Goal: Task Accomplishment & Management: Manage account settings

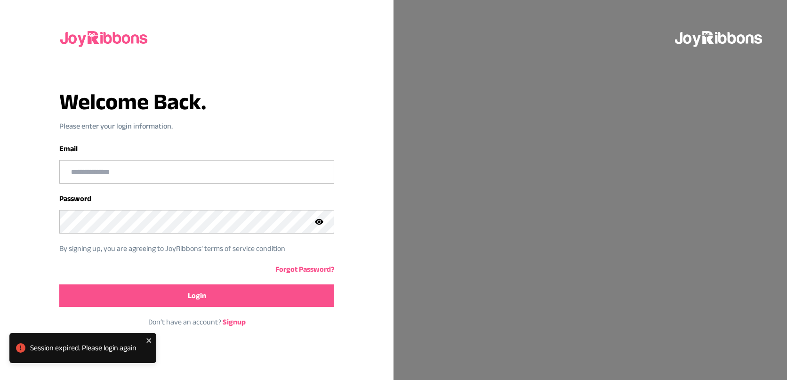
click at [131, 172] on input "email" at bounding box center [196, 171] width 273 height 23
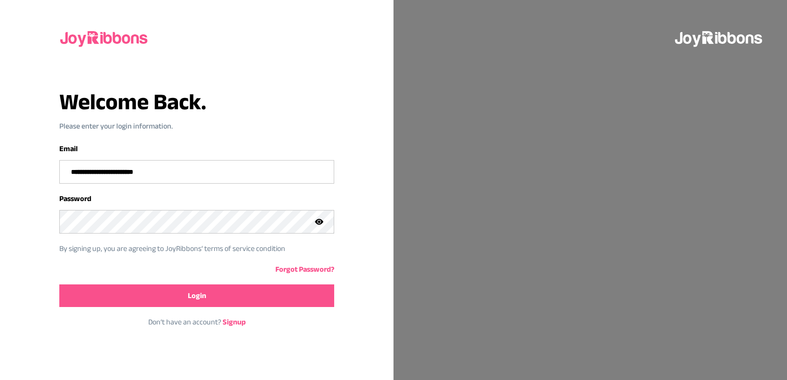
type input "**********"
click at [156, 302] on button "Login" at bounding box center [196, 295] width 274 height 23
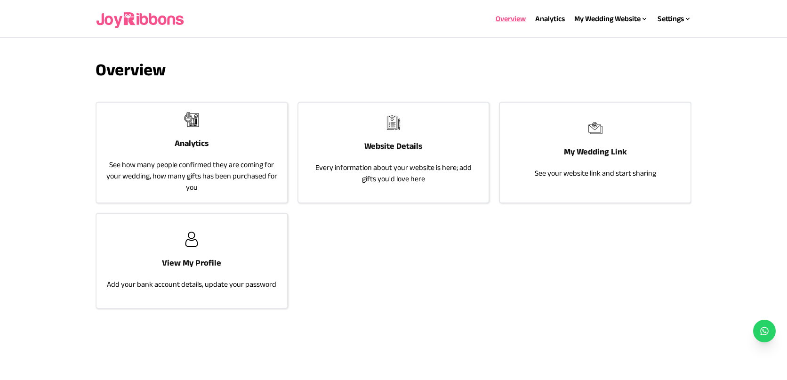
click at [404, 167] on p "Every information about your website is here; add gifts you'd love here" at bounding box center [394, 173] width 172 height 23
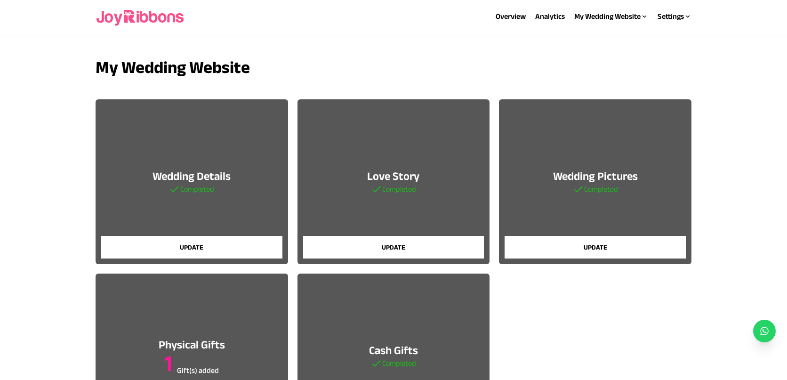
scroll to position [2, 0]
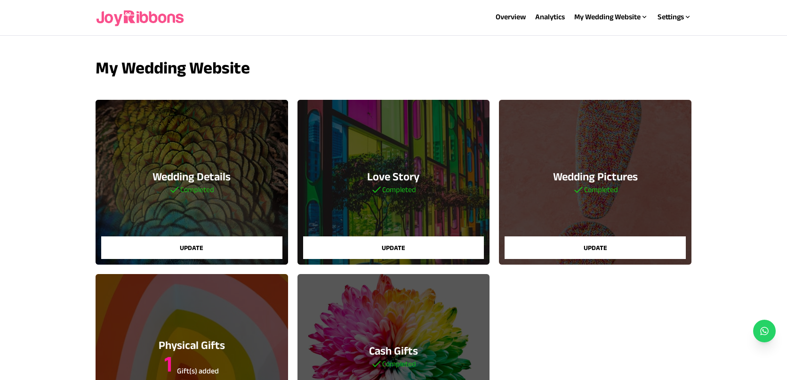
click at [404, 167] on div "Love Story Completed Update" at bounding box center [393, 182] width 192 height 165
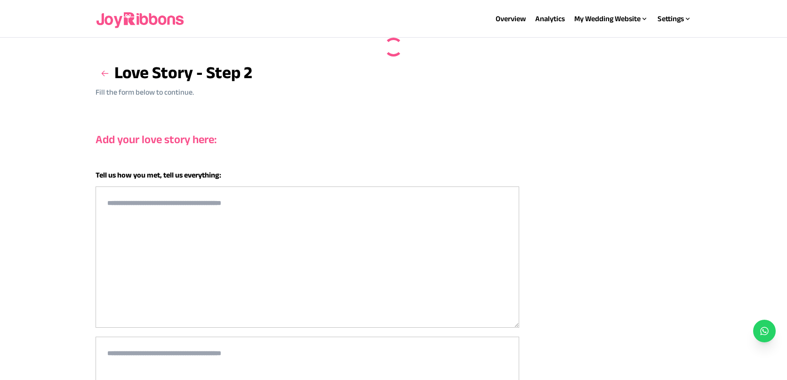
type textarea "**********"
click at [101, 73] on icon at bounding box center [104, 73] width 9 height 9
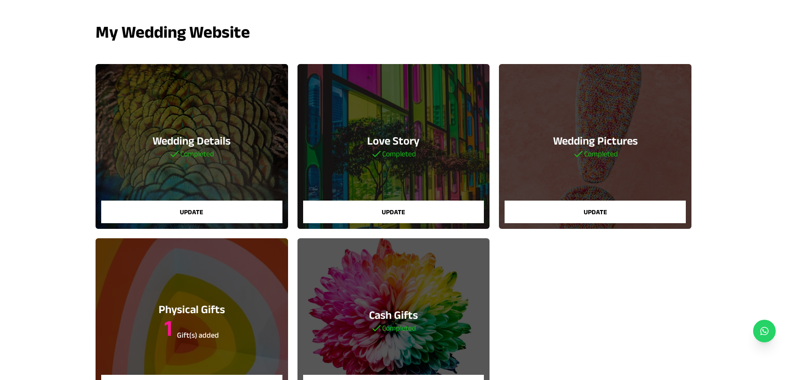
scroll to position [53, 0]
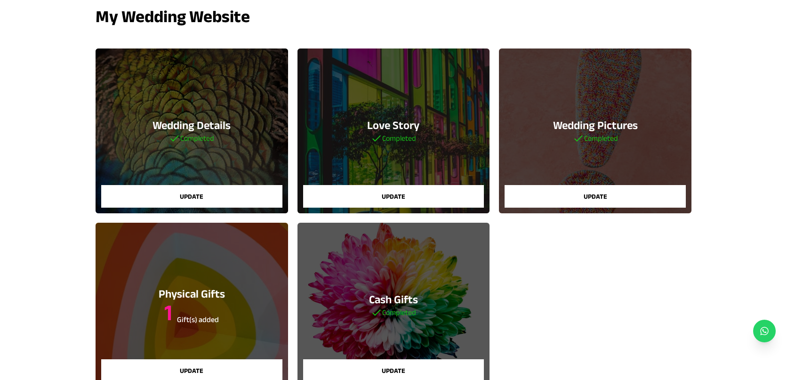
click at [590, 162] on div "Wedding Pictures Completed Update" at bounding box center [595, 130] width 192 height 165
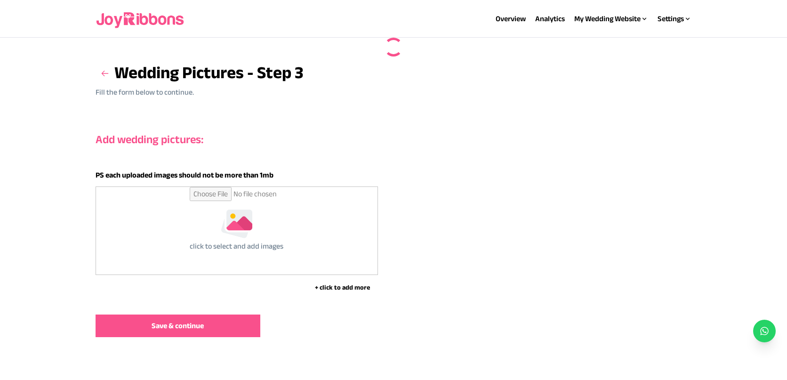
click at [590, 162] on div "Add wedding pictures: PS each uploaded images should not be more than 1mb click…" at bounding box center [394, 234] width 596 height 250
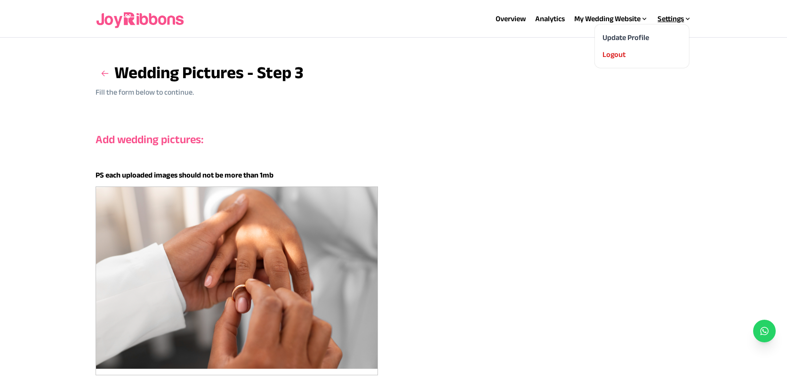
click at [682, 18] on div "Settings" at bounding box center [674, 18] width 34 height 11
click at [683, 12] on div "Overview Analytics My Wedding Website Website Details My Wedding Link Settings …" at bounding box center [394, 19] width 596 height 30
click at [684, 21] on icon at bounding box center [688, 19] width 8 height 8
click at [105, 75] on icon at bounding box center [104, 73] width 9 height 9
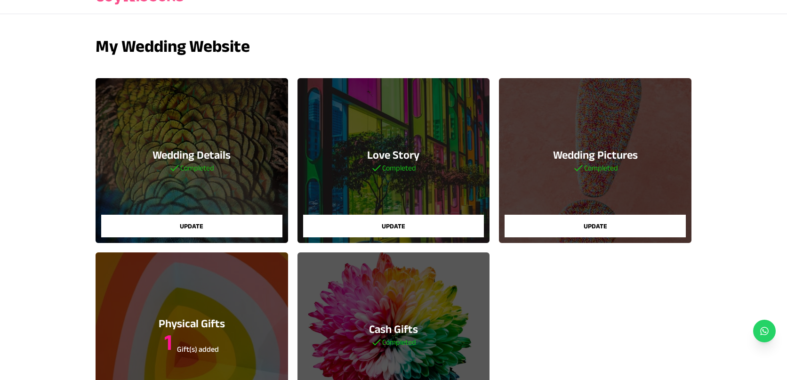
scroll to position [24, 0]
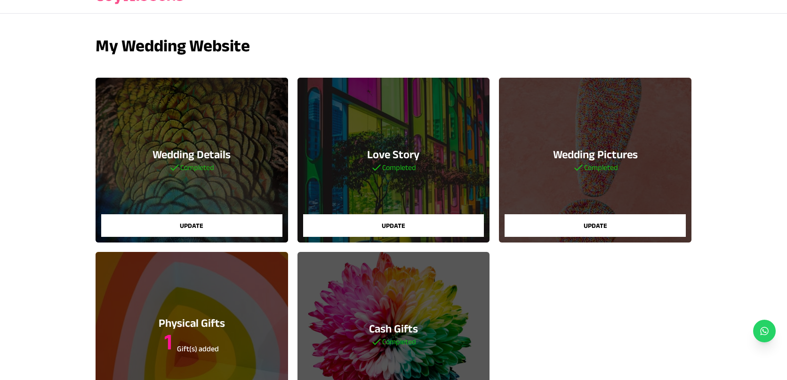
click at [208, 131] on div "Wedding Details Completed Update" at bounding box center [192, 160] width 192 height 165
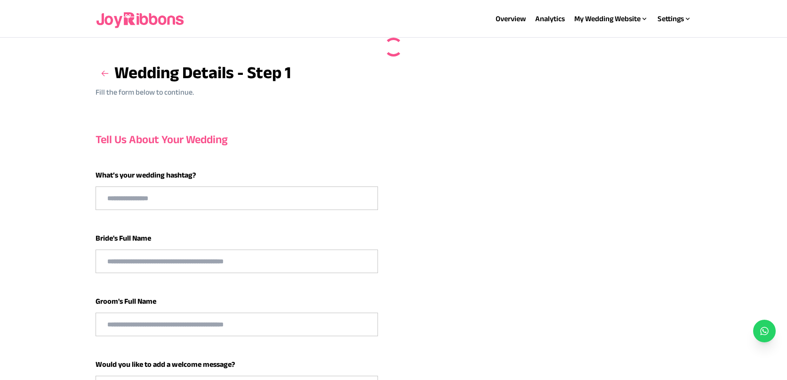
type input "****"
type input "********"
type input "**********"
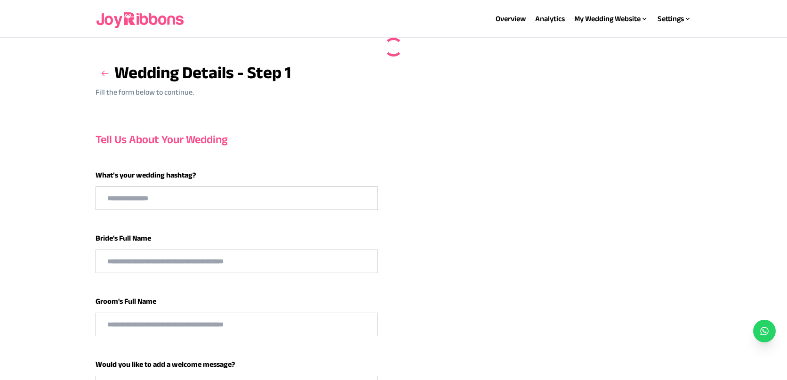
type input "******"
select select "**"
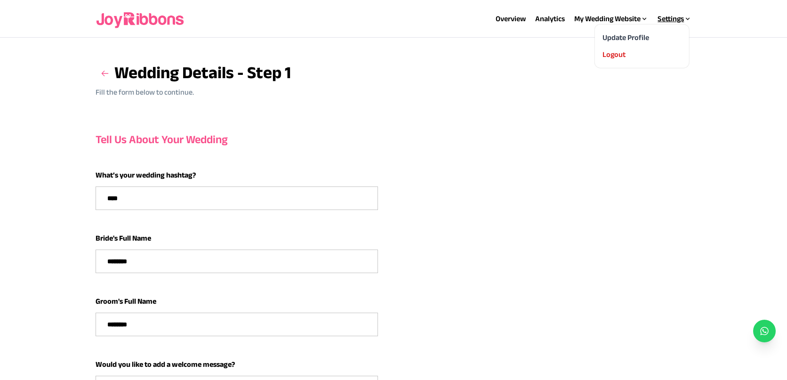
click at [649, 39] on div "Update Profile" at bounding box center [641, 37] width 79 height 11
click at [610, 60] on div "My Wedding Link" at bounding box center [597, 54] width 79 height 11
click at [594, 54] on link "My Wedding Link" at bounding box center [585, 54] width 54 height 8
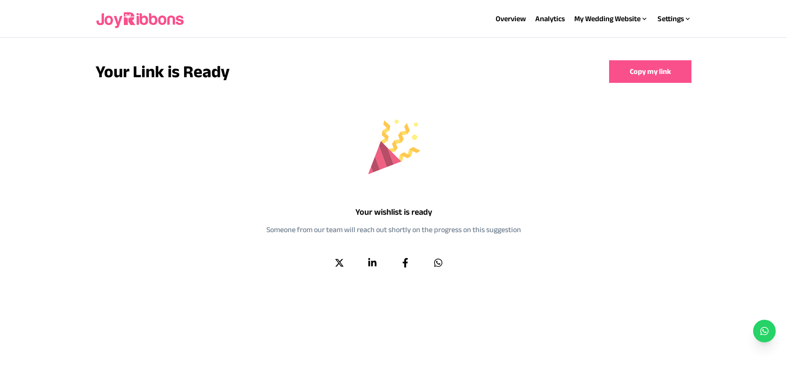
click at [628, 66] on button "Copy my link" at bounding box center [650, 71] width 82 height 23
click at [586, 35] on link "Website Details" at bounding box center [582, 37] width 49 height 8
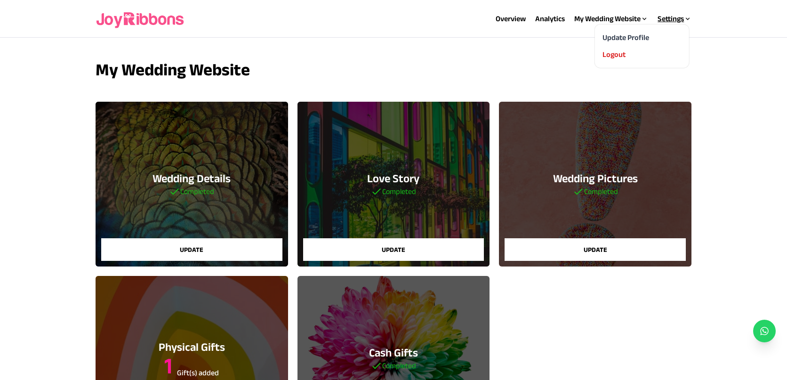
click at [659, 36] on div "Update Profile" at bounding box center [641, 37] width 79 height 11
click at [642, 40] on link "Update Profile" at bounding box center [625, 37] width 47 height 8
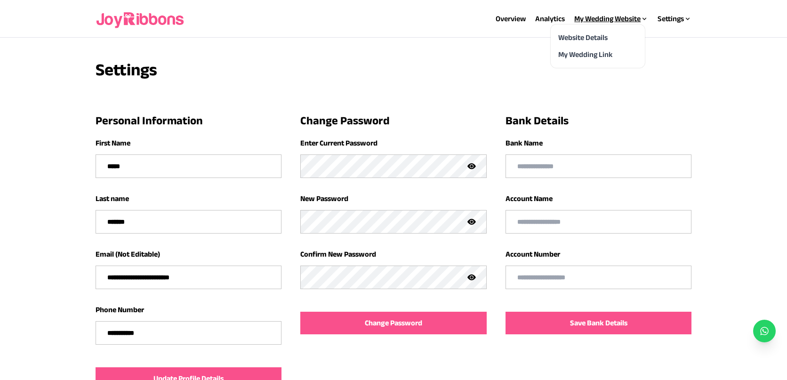
click at [601, 22] on div "My Wedding Website" at bounding box center [611, 18] width 74 height 11
click at [601, 39] on link "Website Details" at bounding box center [582, 37] width 49 height 8
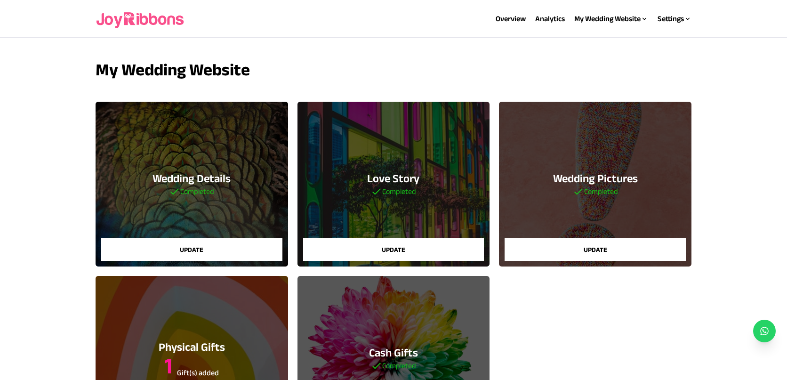
click at [253, 165] on div "Wedding Details Completed Update" at bounding box center [192, 184] width 192 height 165
select select "**"
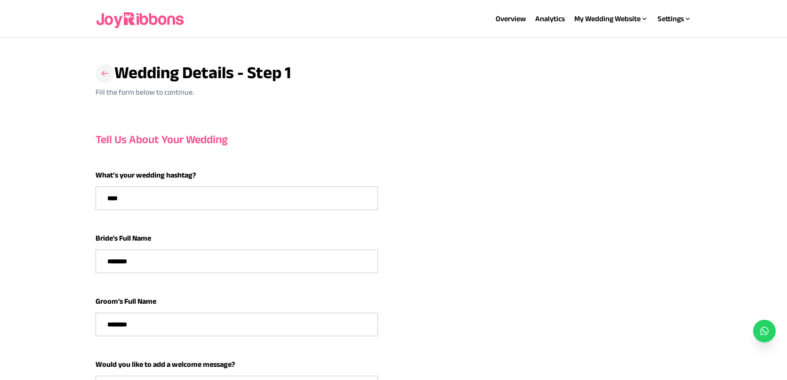
click at [107, 79] on h3 at bounding box center [105, 73] width 19 height 19
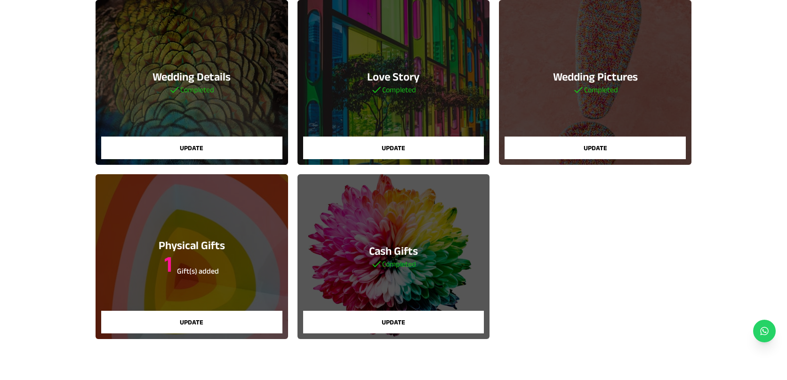
scroll to position [98, 0]
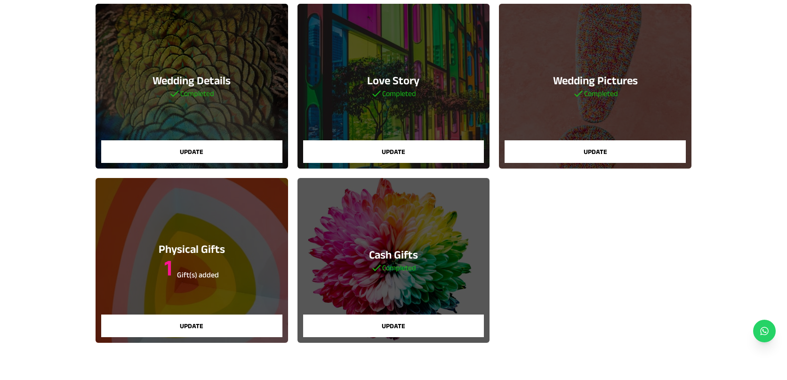
click at [431, 110] on div "Love Story Completed Update" at bounding box center [393, 86] width 192 height 165
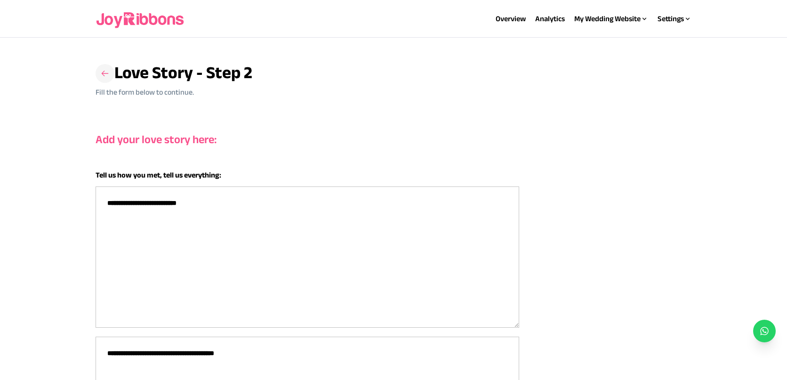
click at [104, 74] on icon at bounding box center [104, 73] width 9 height 9
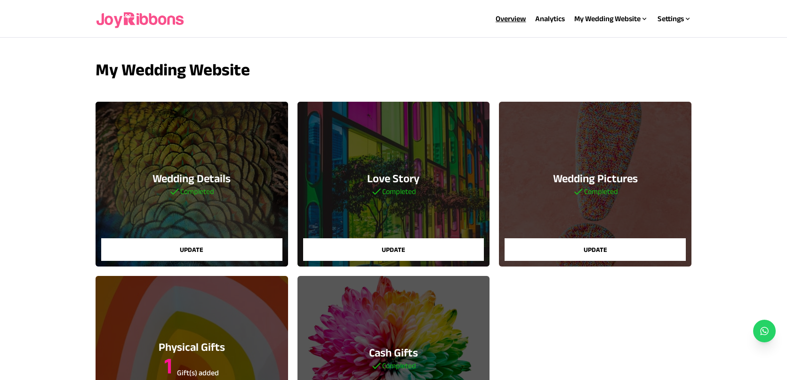
click at [502, 21] on link "Overview" at bounding box center [511, 19] width 30 height 8
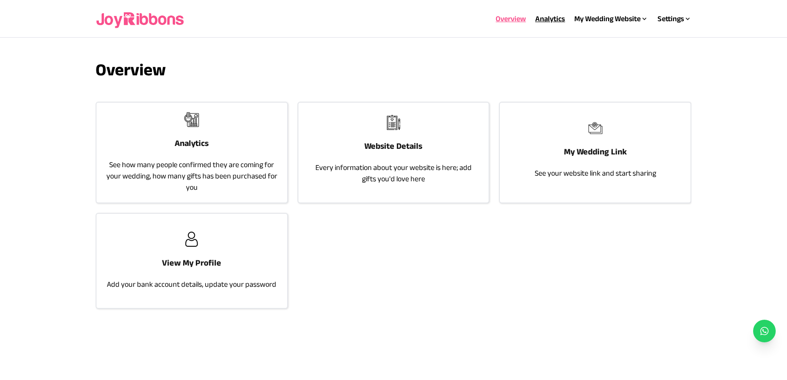
click at [553, 23] on div "Analytics" at bounding box center [550, 18] width 30 height 11
click at [585, 40] on link "Website Details" at bounding box center [582, 37] width 49 height 8
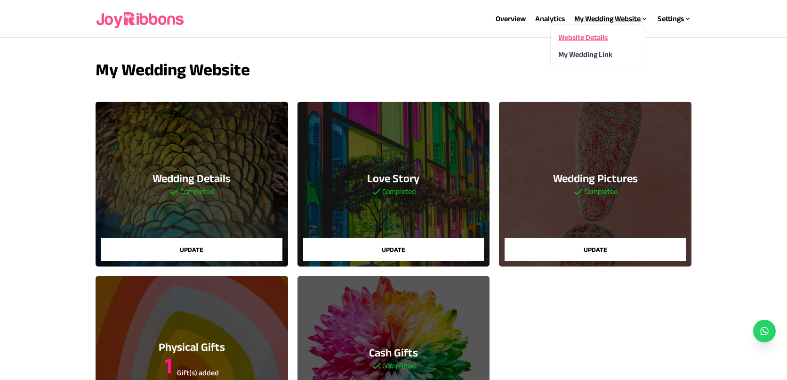
click at [643, 16] on icon at bounding box center [645, 19] width 8 height 8
click at [598, 55] on link "My Wedding Link" at bounding box center [585, 54] width 54 height 8
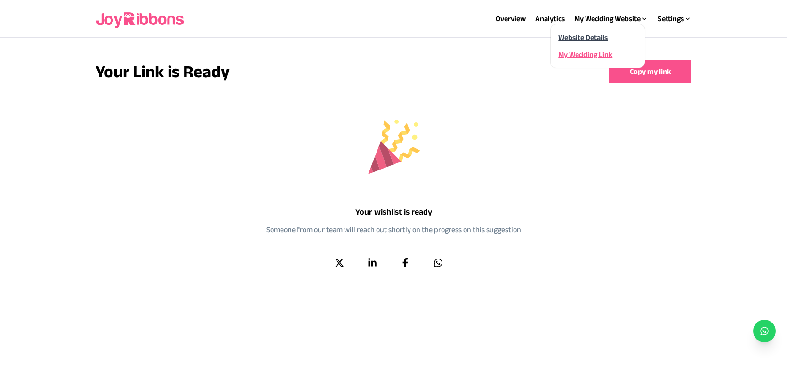
click at [581, 40] on link "Website Details" at bounding box center [582, 37] width 49 height 8
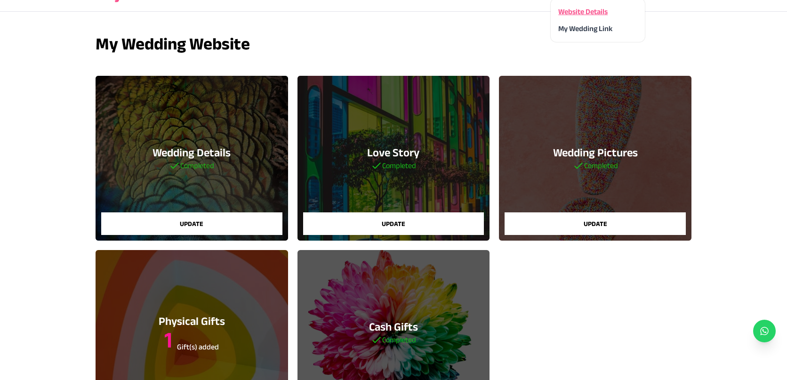
scroll to position [27, 0]
